Goal: Submit feedback/report problem: Submit feedback/report problem

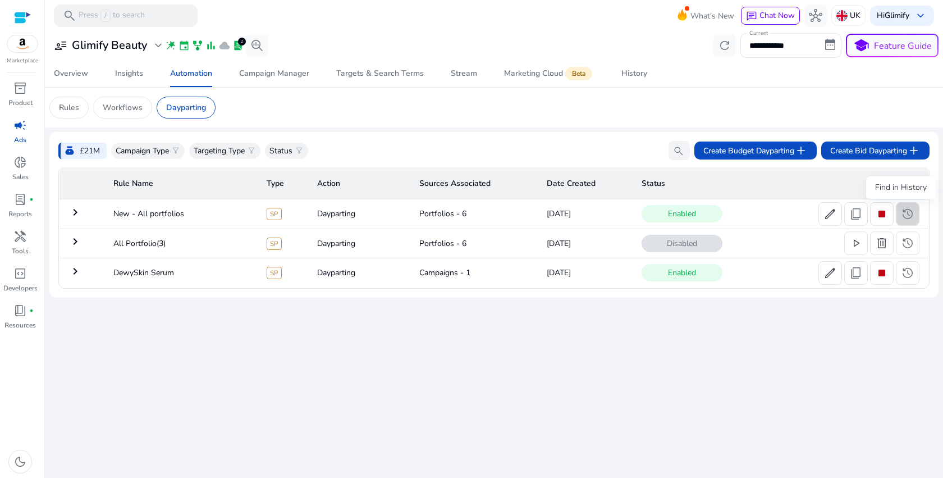
click at [903, 218] on span "history" at bounding box center [907, 213] width 13 height 13
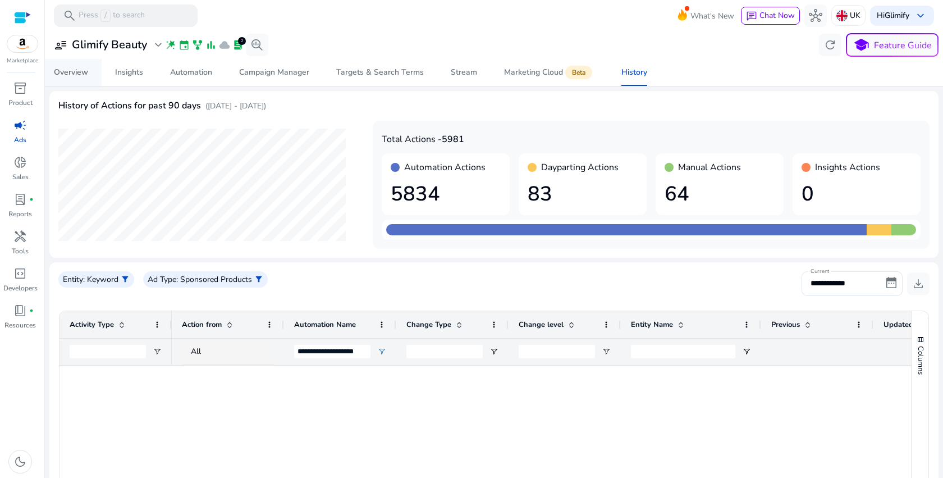
click at [76, 75] on div "Overview" at bounding box center [71, 72] width 34 height 8
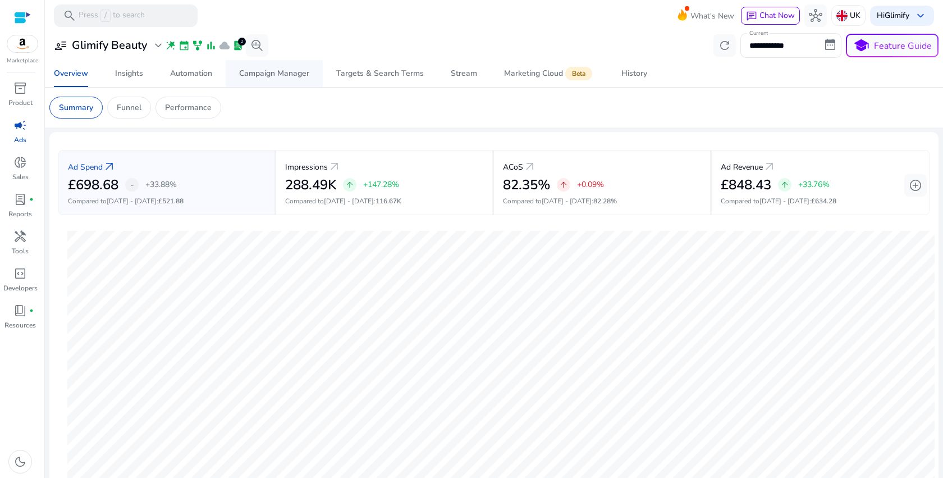
click at [303, 77] on div "Campaign Manager" at bounding box center [274, 74] width 70 height 8
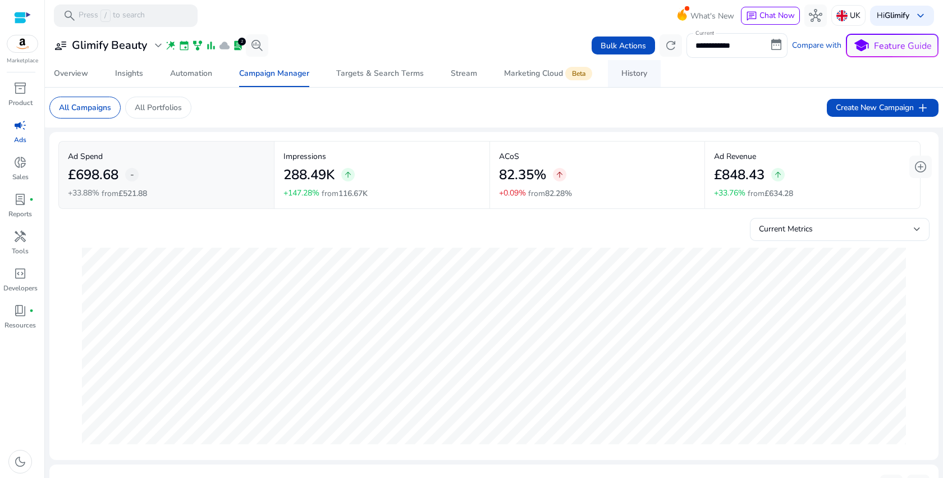
click at [634, 79] on span "History" at bounding box center [634, 73] width 26 height 27
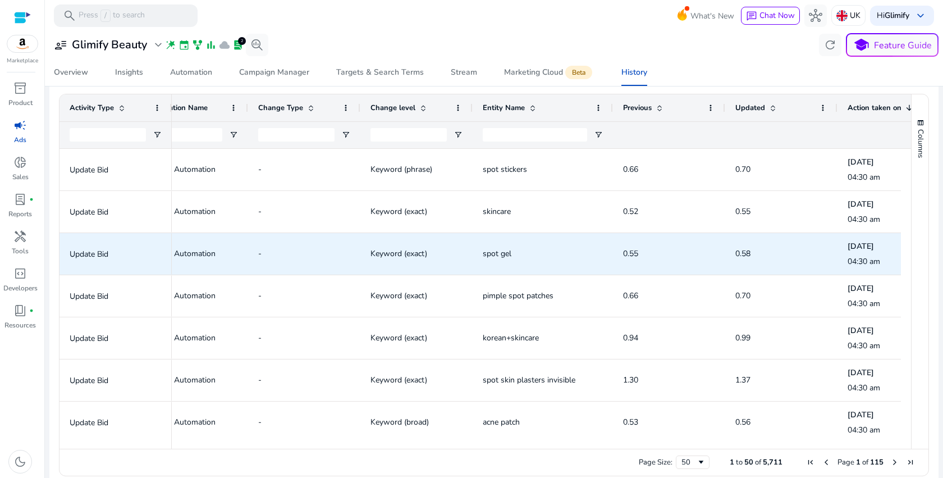
scroll to position [0, 185]
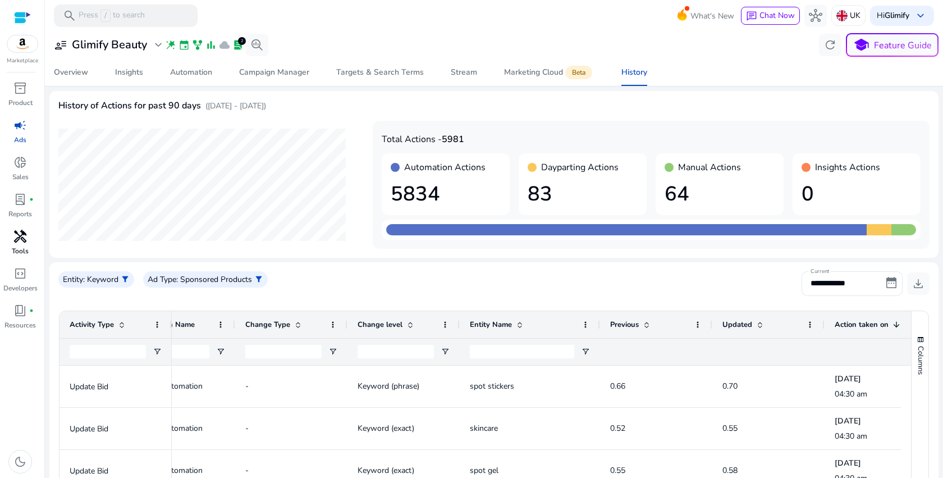
click at [26, 231] on span "handyman" at bounding box center [19, 236] width 13 height 13
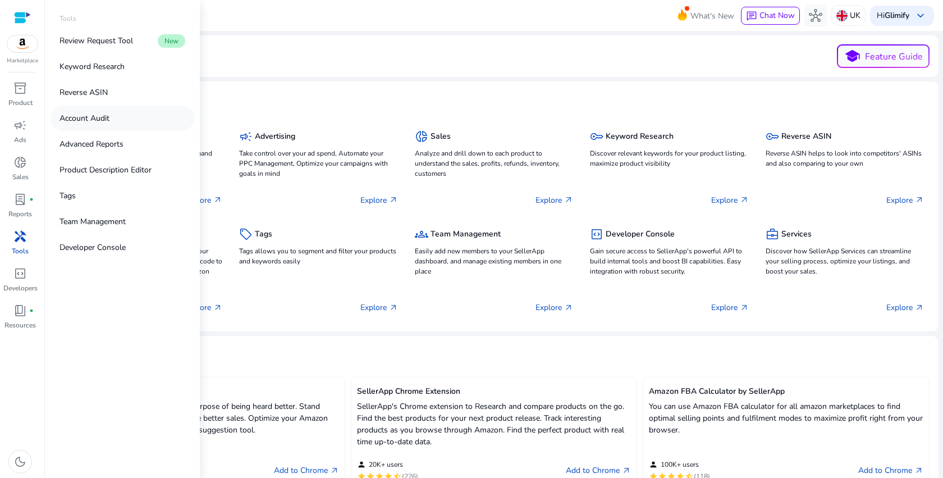
click at [80, 120] on p "Account Audit" at bounding box center [84, 118] width 50 height 12
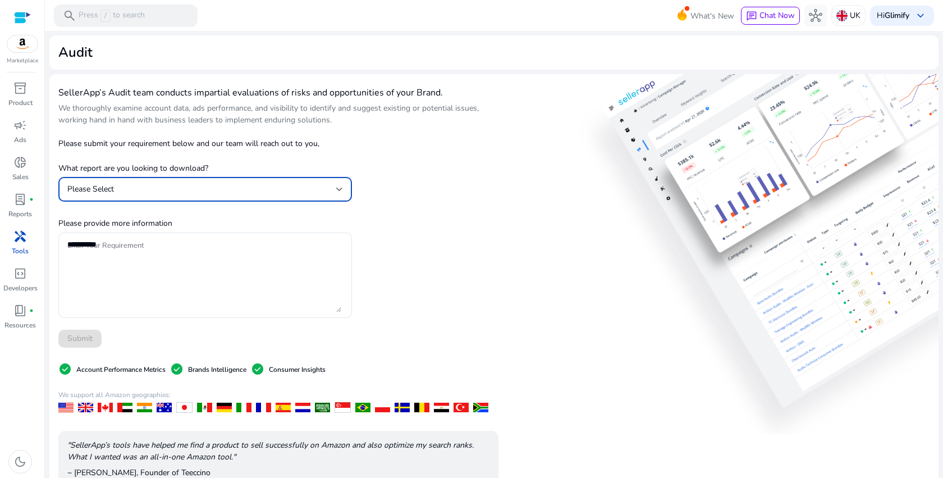
click at [316, 191] on div "Please Select" at bounding box center [201, 189] width 269 height 12
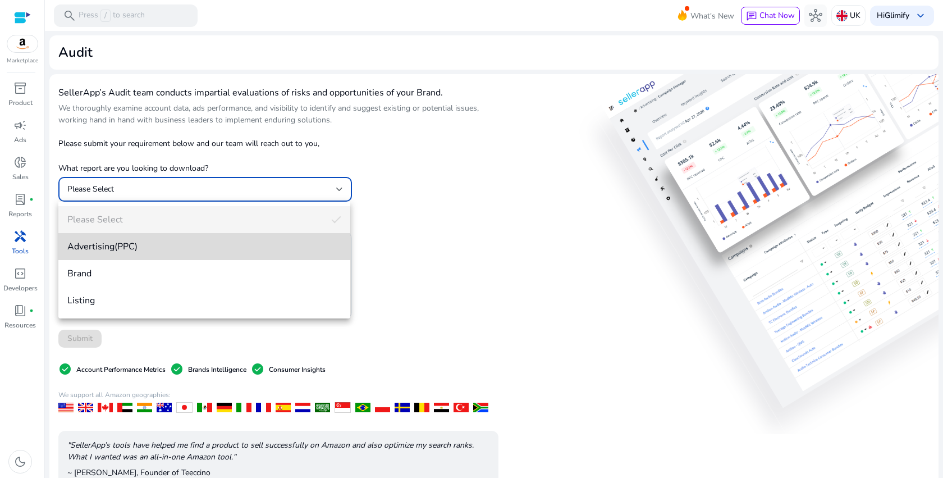
click at [172, 247] on span "Advertising(PPC)" at bounding box center [204, 246] width 274 height 12
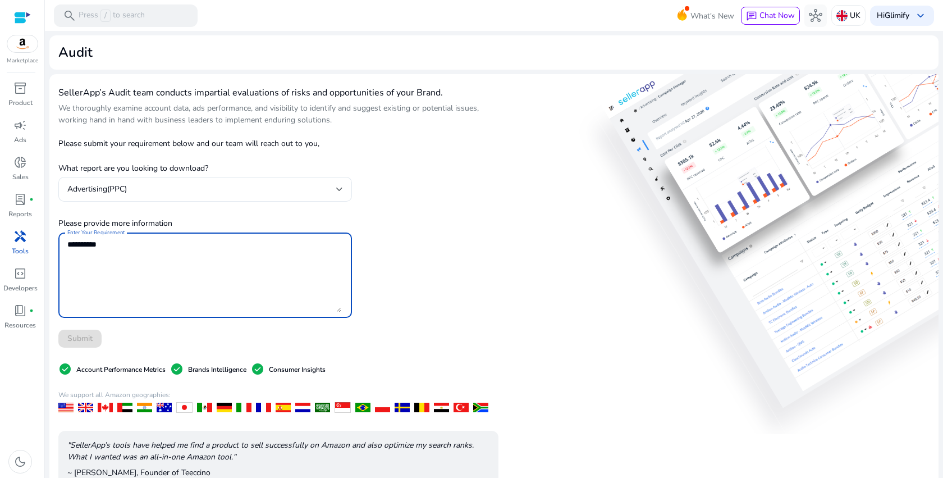
click at [172, 247] on textarea "Enter Your Requirement" at bounding box center [204, 275] width 274 height 74
click at [192, 143] on p "Please submit your requirement below and our team will reach out to you," at bounding box center [205, 143] width 294 height 12
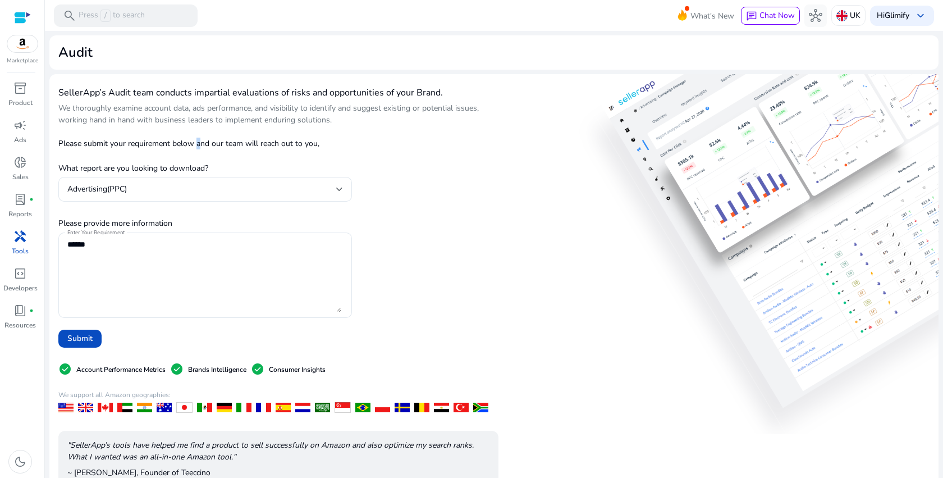
click at [192, 143] on p "Please submit your requirement below and our team will reach out to you," at bounding box center [205, 143] width 294 height 12
copy p "Please submit your requirement below and our team will reach out to you,"
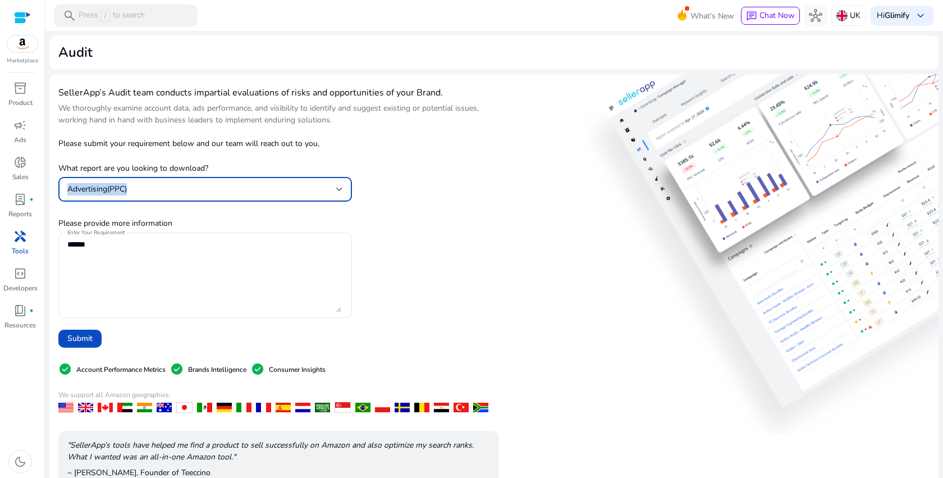
copy span "Advertising(PPC)"
drag, startPoint x: 146, startPoint y: 189, endPoint x: 66, endPoint y: 188, distance: 80.3
click at [66, 188] on div "Advertising(PPC)" at bounding box center [205, 189] width 294 height 25
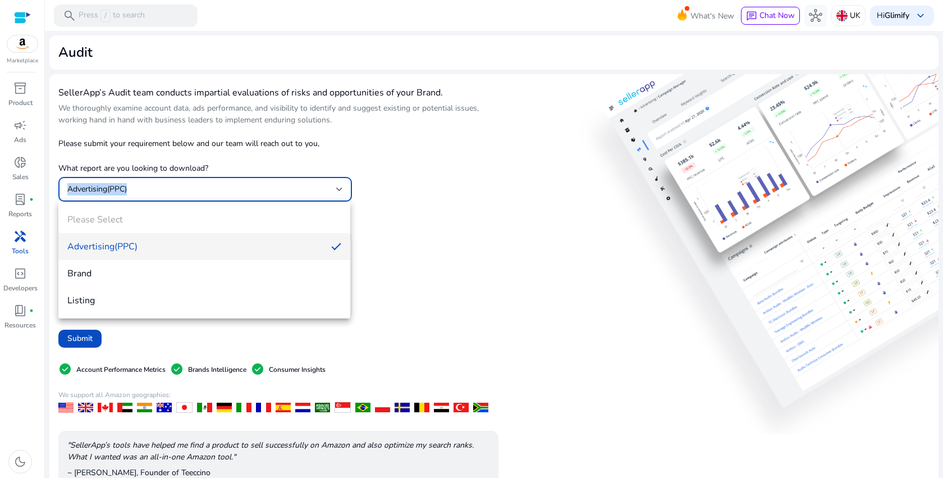
click at [473, 224] on div at bounding box center [471, 239] width 943 height 478
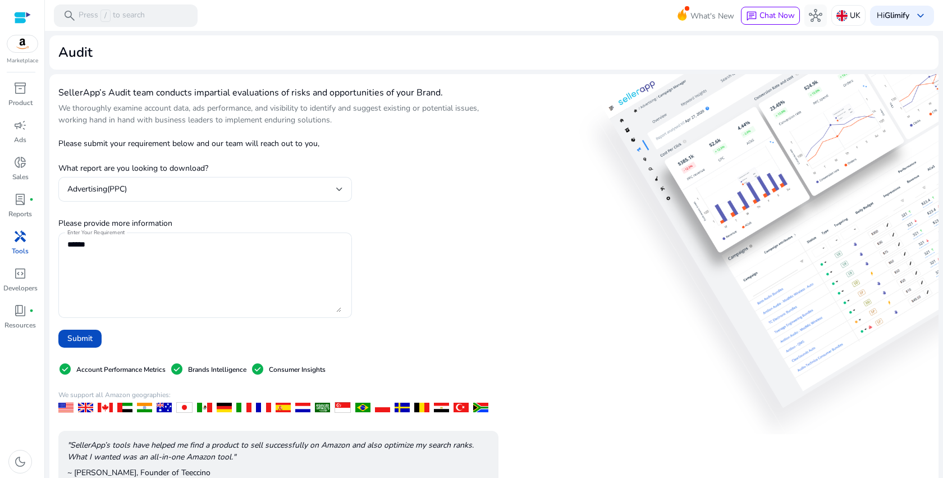
click at [162, 168] on p "What report are you looking to download?" at bounding box center [205, 163] width 294 height 21
copy p "What report are you looking to download?"
click at [123, 226] on p "Please provide more information" at bounding box center [205, 223] width 294 height 12
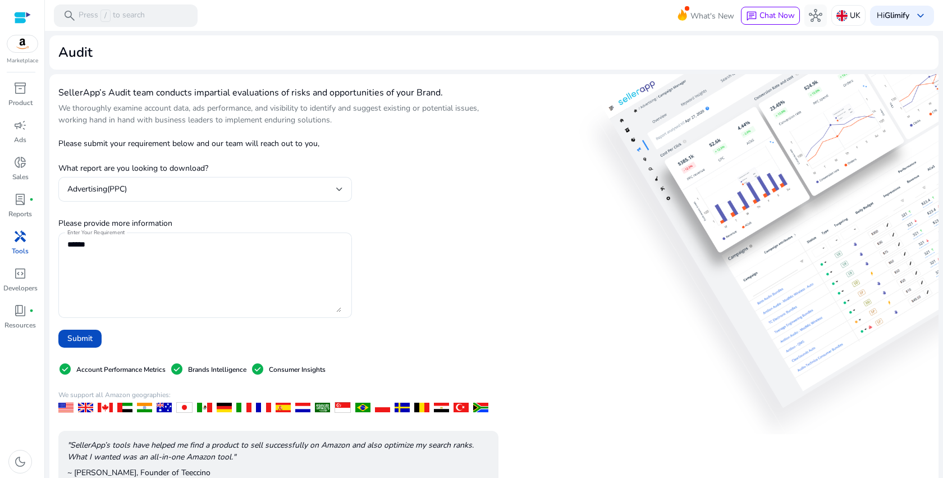
click at [123, 226] on p "Please provide more information" at bounding box center [205, 223] width 294 height 12
copy p "Please provide more information"
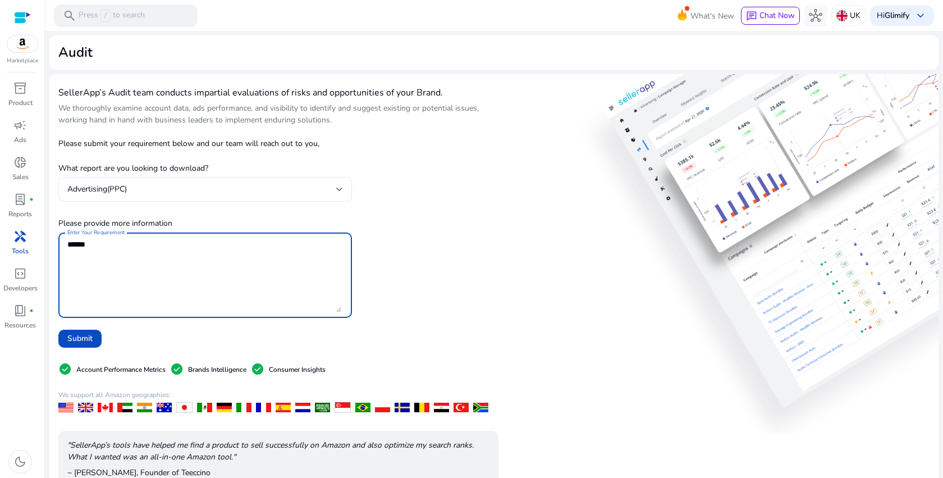
click at [277, 287] on textarea "Enter Your Requirement" at bounding box center [204, 275] width 274 height 74
click at [291, 271] on textarea "Enter Your Requirement" at bounding box center [204, 275] width 274 height 74
paste textarea "**********"
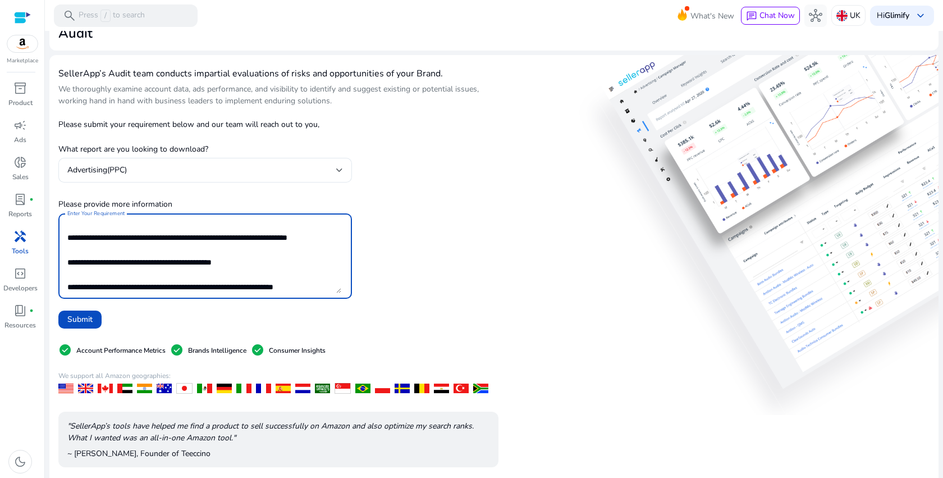
scroll to position [21, 0]
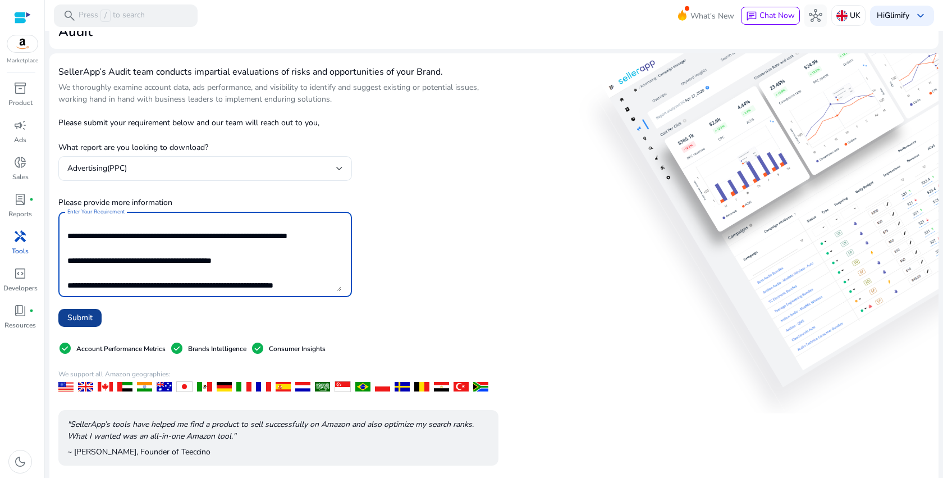
type textarea "**********"
click at [92, 320] on span "Submit" at bounding box center [79, 317] width 25 height 12
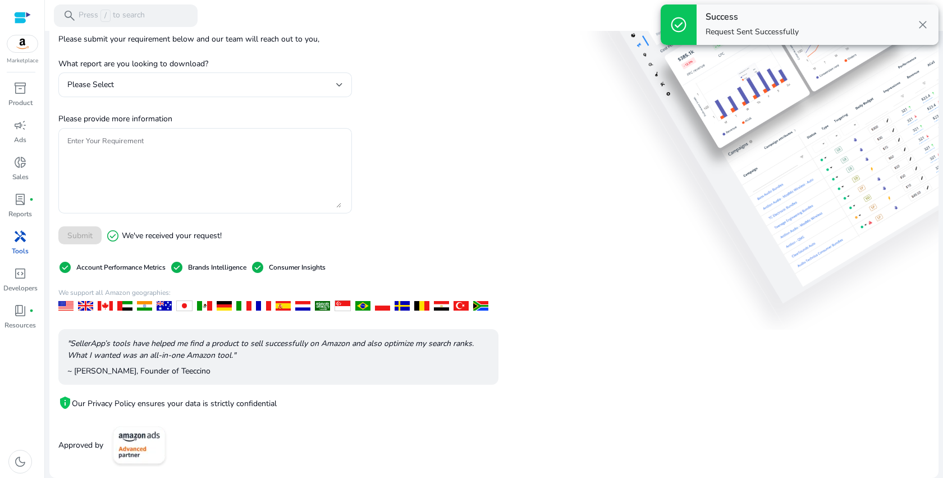
scroll to position [0, 0]
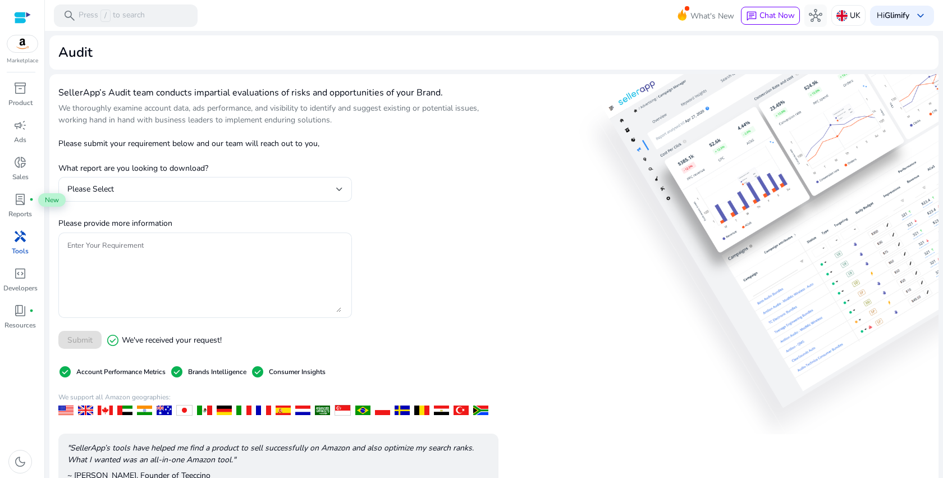
click at [15, 246] on p "Tools" at bounding box center [20, 251] width 17 height 10
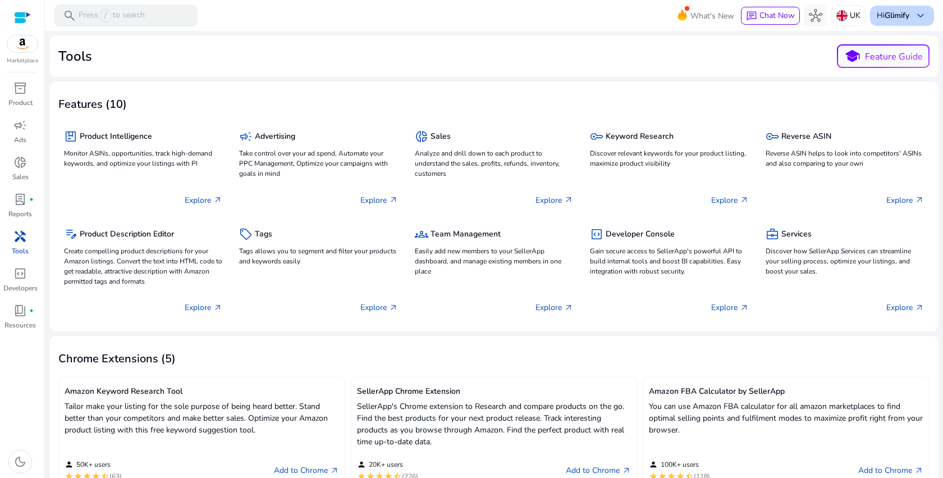
click at [906, 14] on div "Hi Glimify keyboard_arrow_down" at bounding box center [902, 16] width 64 height 20
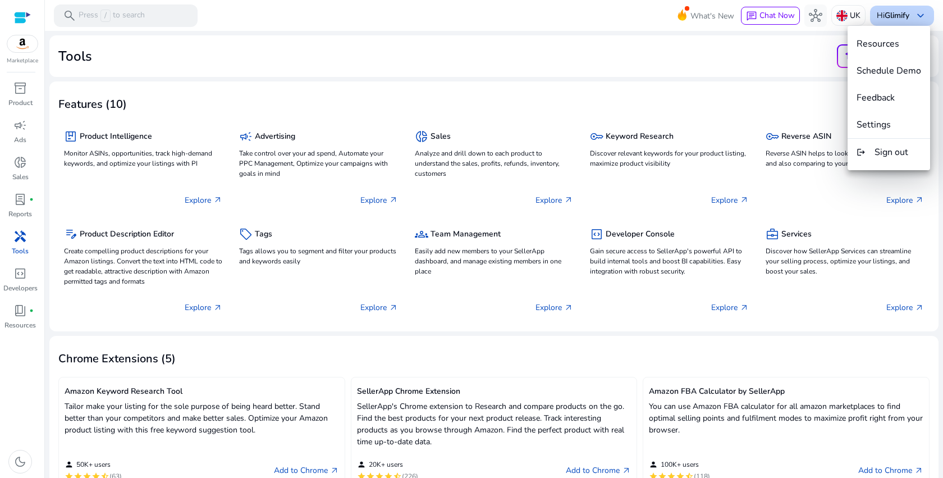
click at [906, 14] on div at bounding box center [471, 239] width 943 height 478
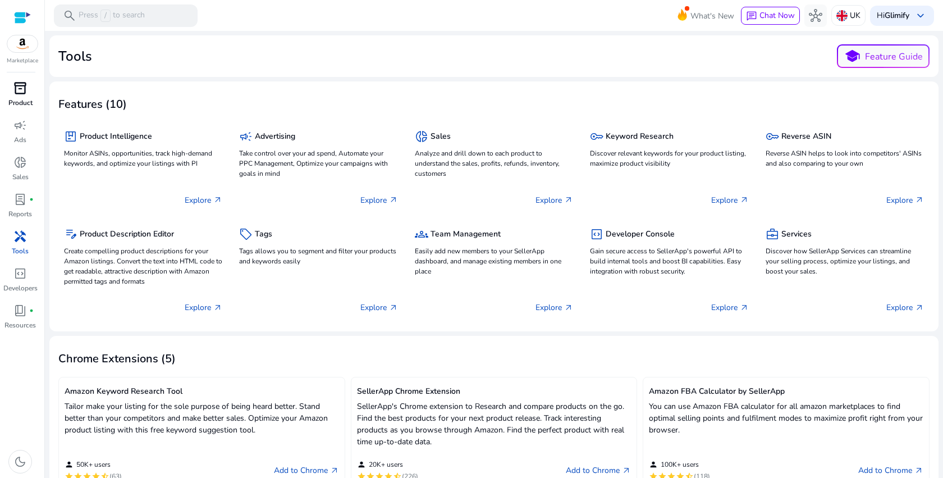
click at [20, 101] on p "Product" at bounding box center [20, 103] width 24 height 10
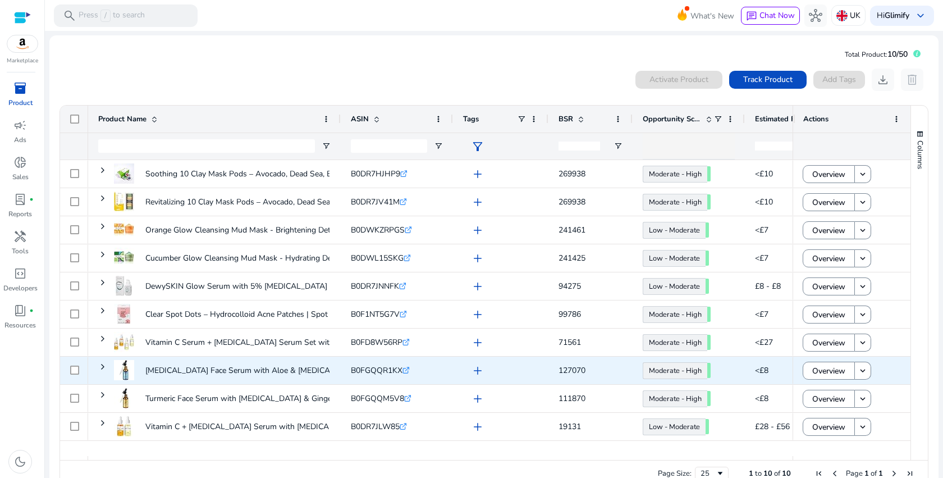
scroll to position [24, 0]
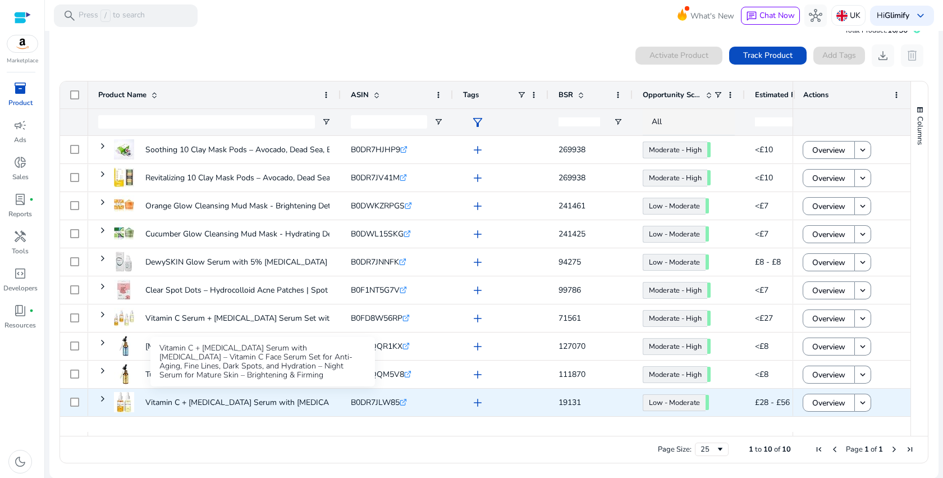
click at [166, 405] on p "Vitamin C + [MEDICAL_DATA] Serum with [MEDICAL_DATA] – Vitamin C Face..." at bounding box center [285, 402] width 280 height 23
click at [275, 400] on p "Vitamin C + [MEDICAL_DATA] Serum with [MEDICAL_DATA] – Vitamin C Face..." at bounding box center [285, 402] width 280 height 23
click at [823, 406] on span "Overview" at bounding box center [828, 402] width 33 height 23
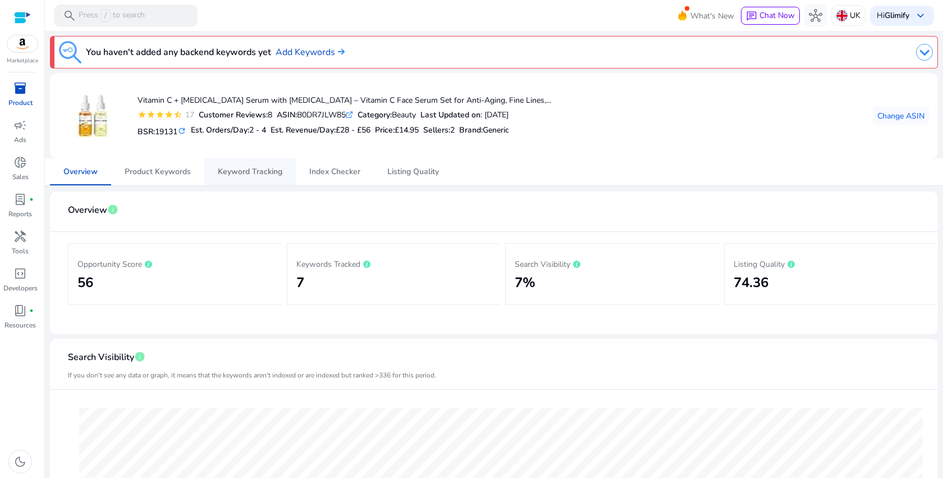
click at [276, 173] on span "Keyword Tracking" at bounding box center [250, 172] width 65 height 8
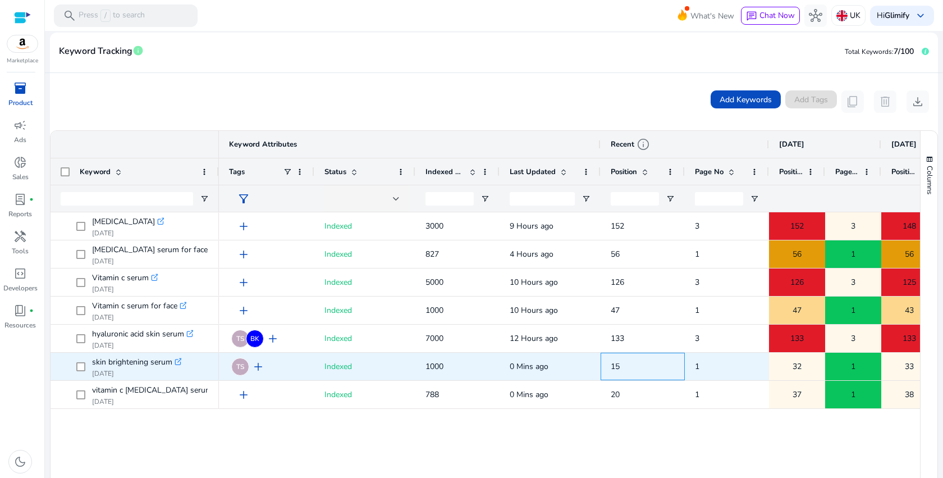
drag, startPoint x: 609, startPoint y: 367, endPoint x: 655, endPoint y: 367, distance: 46.6
click at [654, 367] on div "15" at bounding box center [642, 365] width 84 height 27
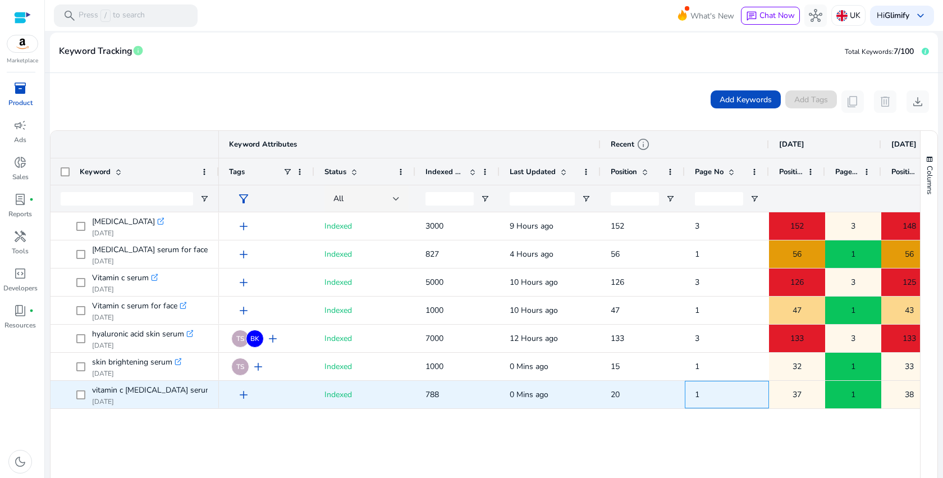
click at [724, 388] on span "1" at bounding box center [727, 394] width 64 height 23
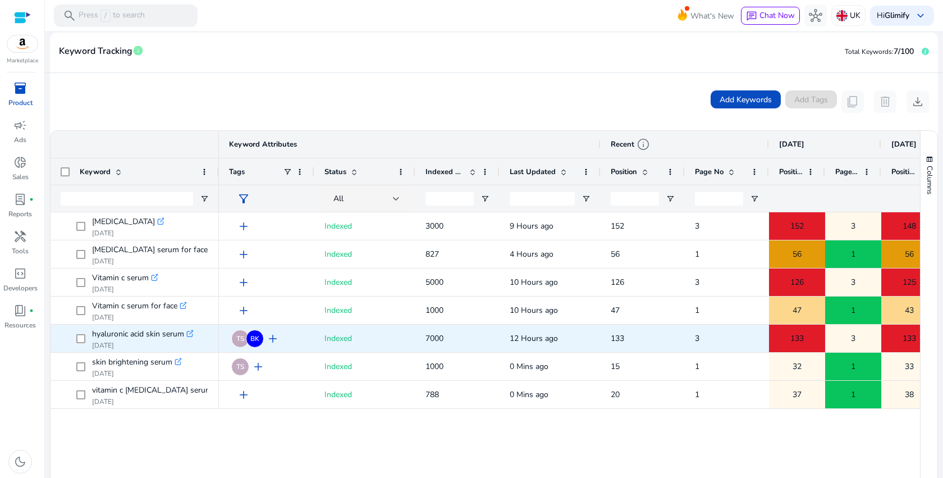
click at [639, 333] on span "133" at bounding box center [643, 338] width 64 height 23
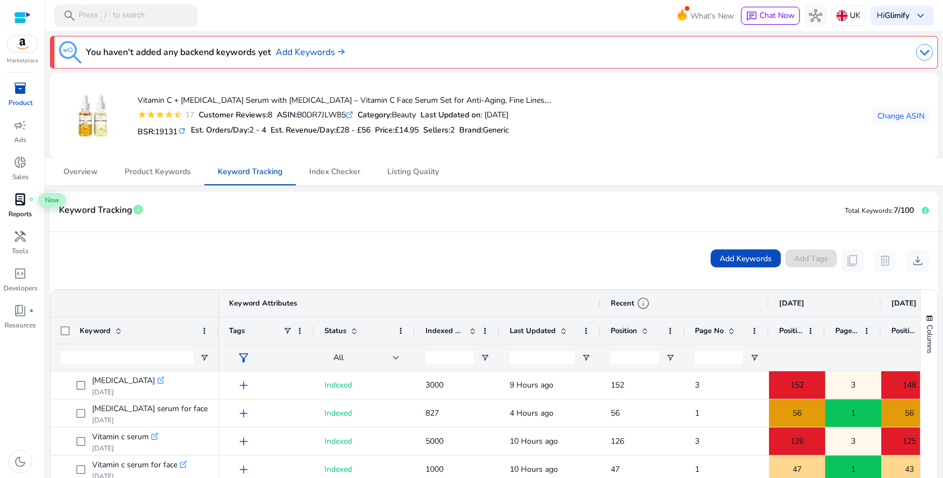
click at [24, 200] on span "lab_profile" at bounding box center [19, 198] width 13 height 13
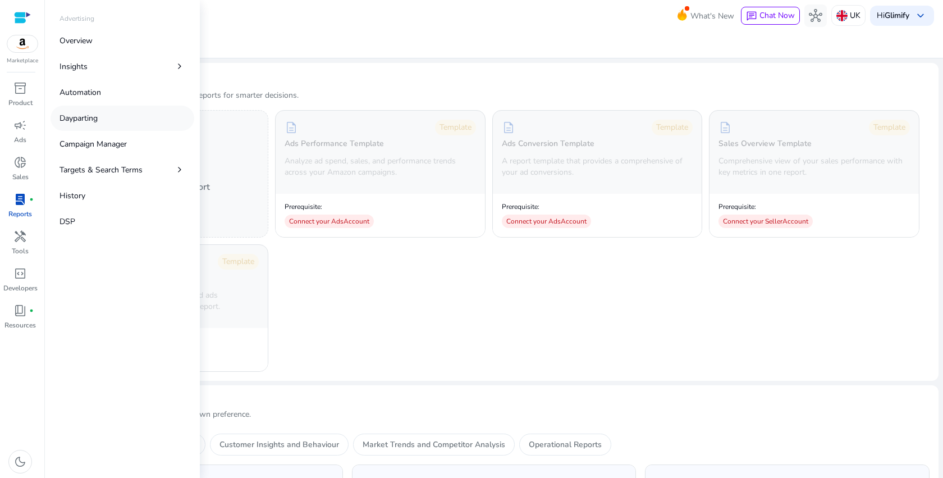
click at [100, 120] on link "Dayparting" at bounding box center [123, 118] width 144 height 25
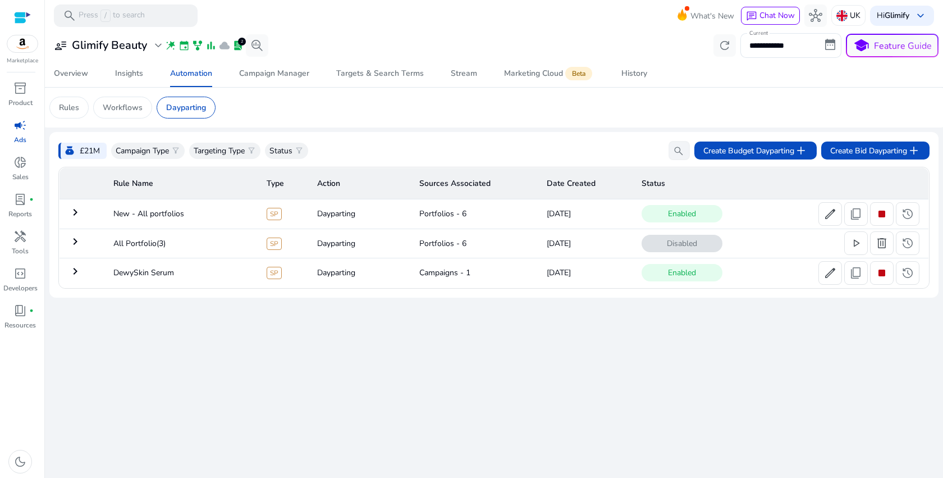
click at [74, 209] on mat-icon "keyboard_arrow_right" at bounding box center [74, 211] width 13 height 13
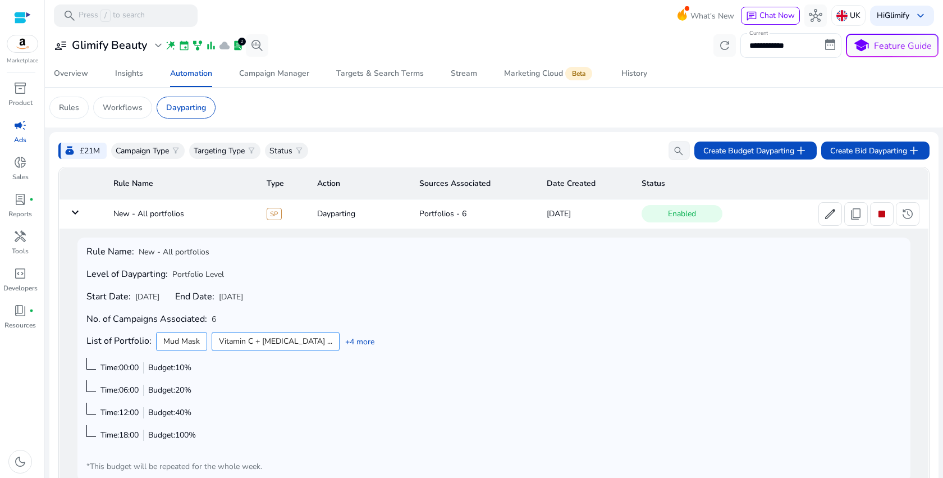
click at [77, 208] on mat-icon "keyboard_arrow_down" at bounding box center [74, 211] width 13 height 13
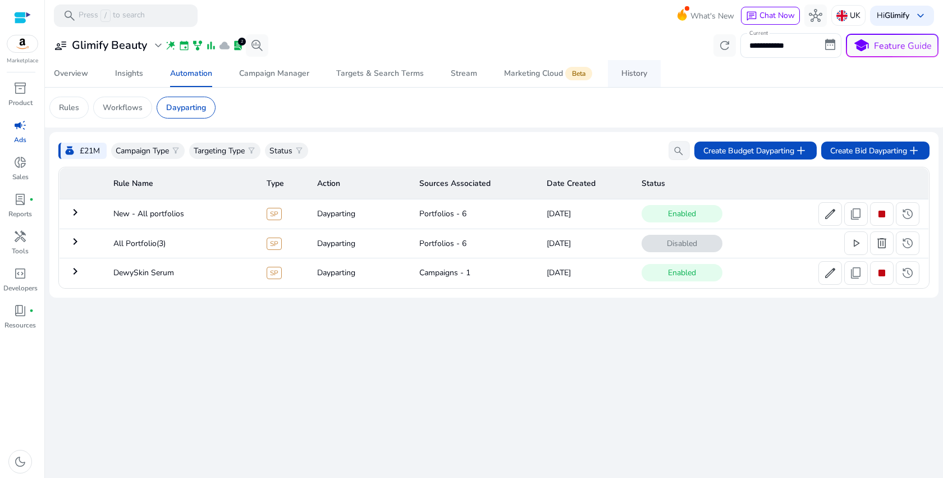
click at [631, 79] on span "History" at bounding box center [634, 73] width 26 height 27
